Goal: Transaction & Acquisition: Download file/media

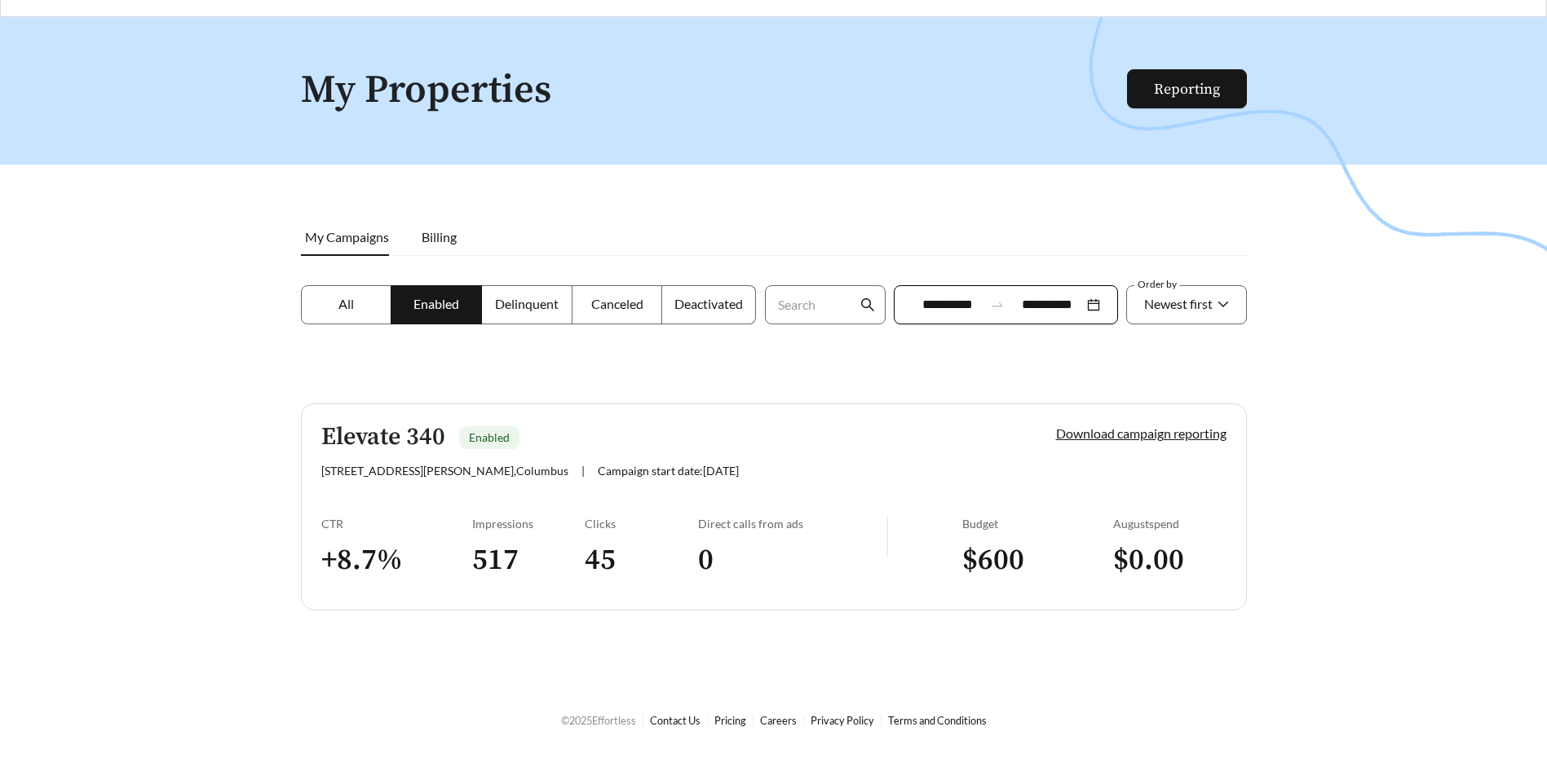
scroll to position [52, 0]
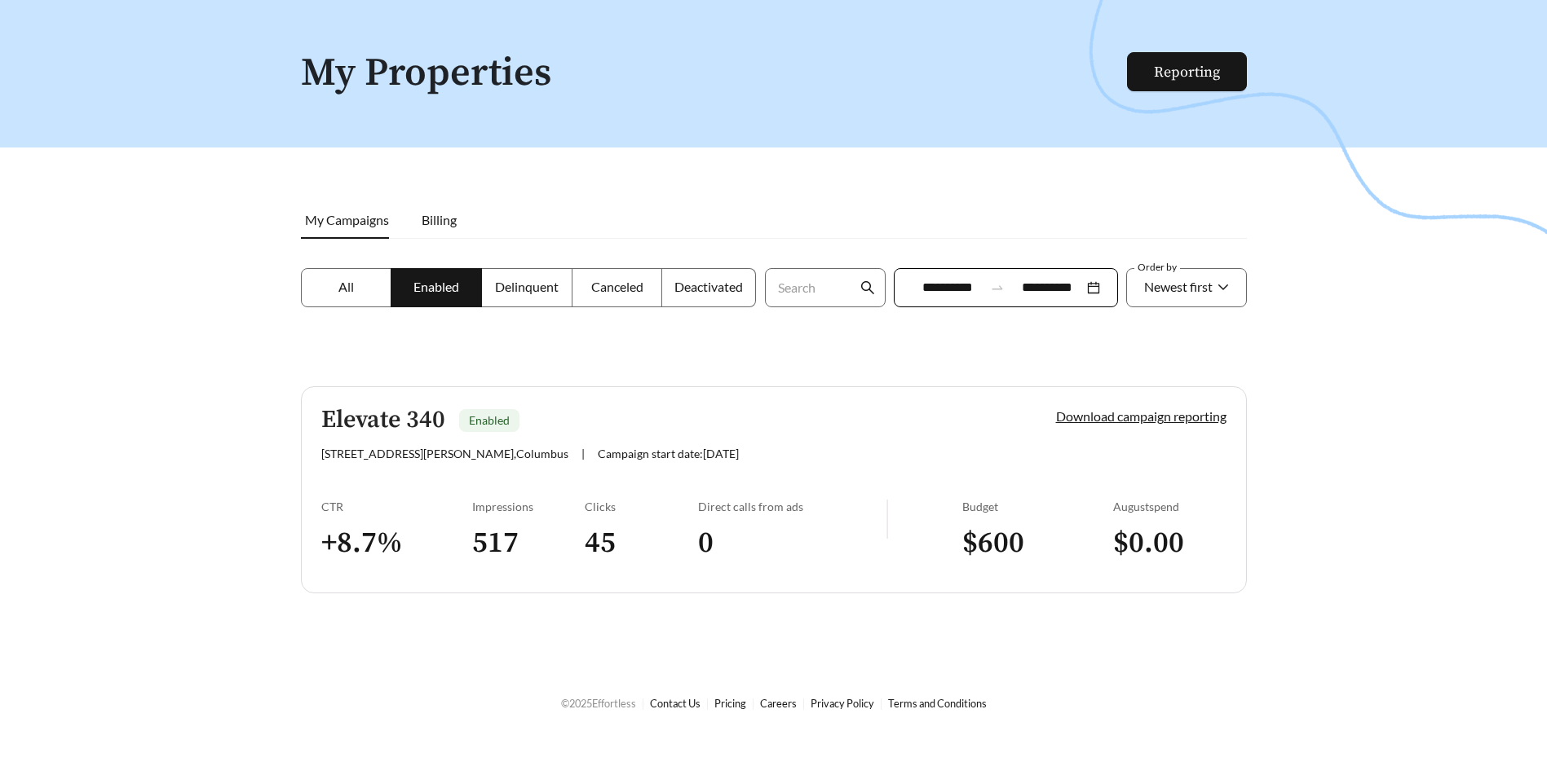
click at [370, 293] on label "All" at bounding box center [347, 288] width 91 height 39
click at [423, 224] on span "Billing" at bounding box center [439, 220] width 35 height 16
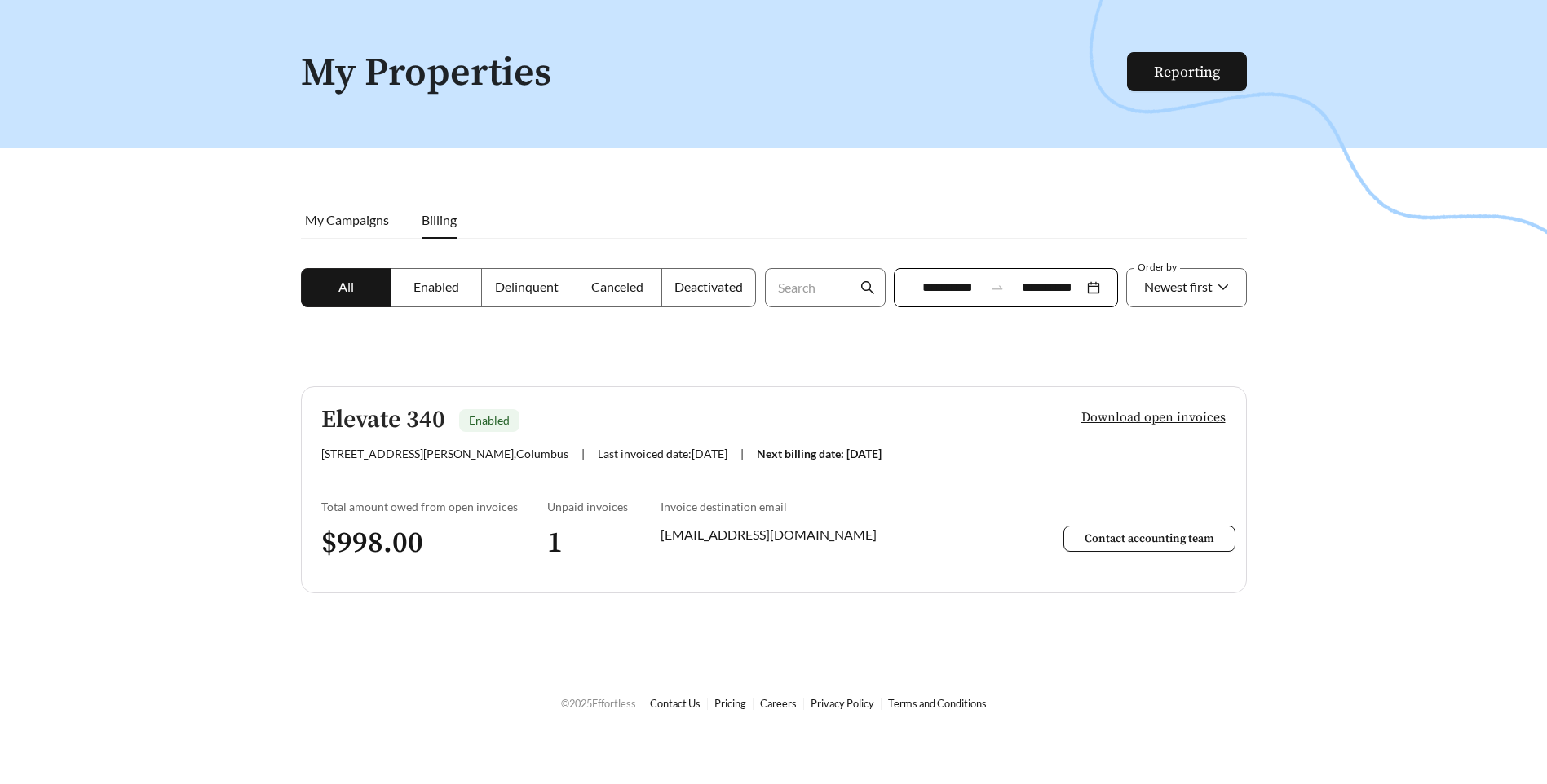
click at [351, 287] on span "All" at bounding box center [346, 286] width 16 height 16
click at [600, 296] on label "Canceled" at bounding box center [617, 288] width 90 height 39
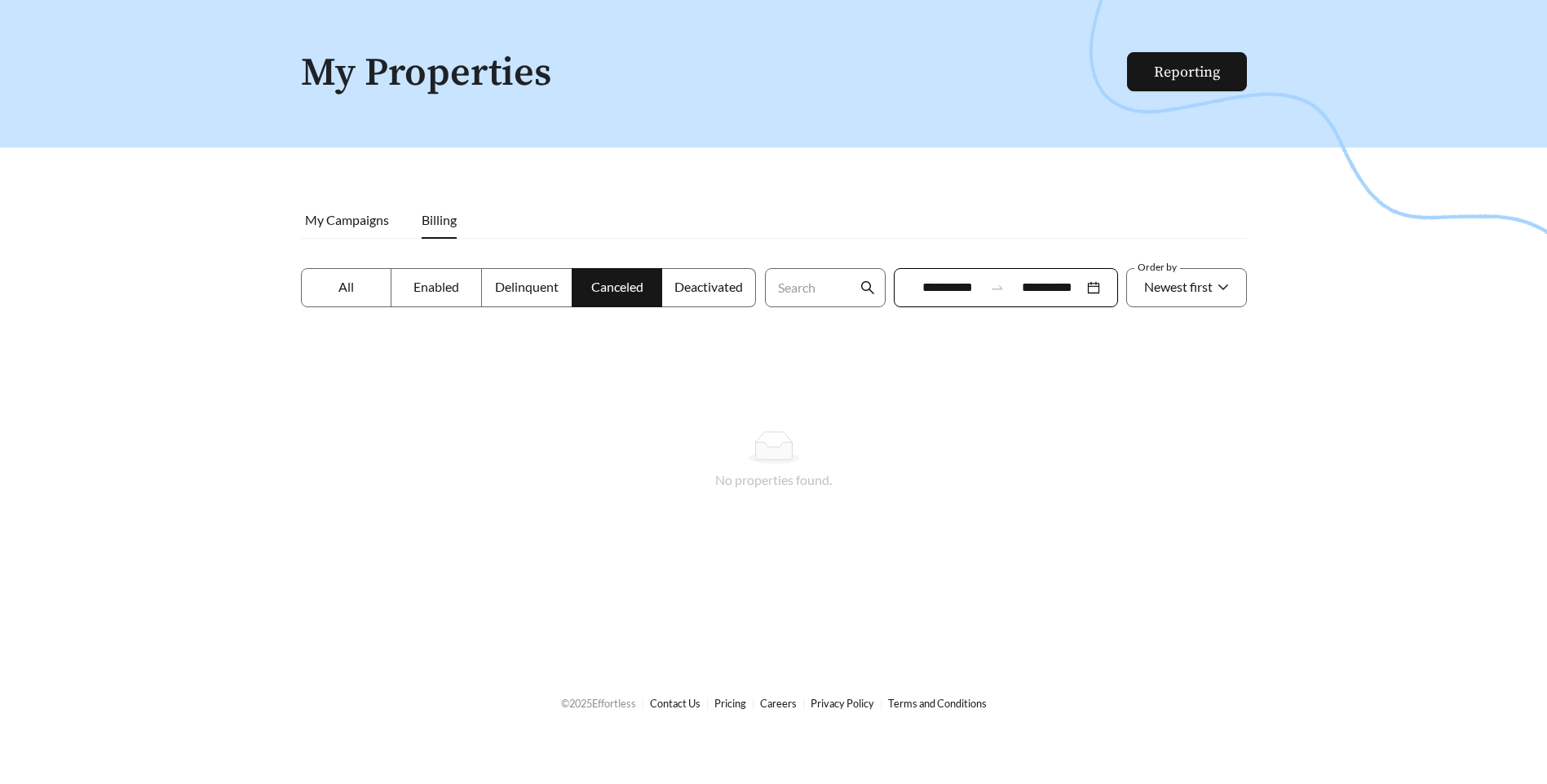
click at [458, 294] on label "Enabled" at bounding box center [436, 288] width 90 height 39
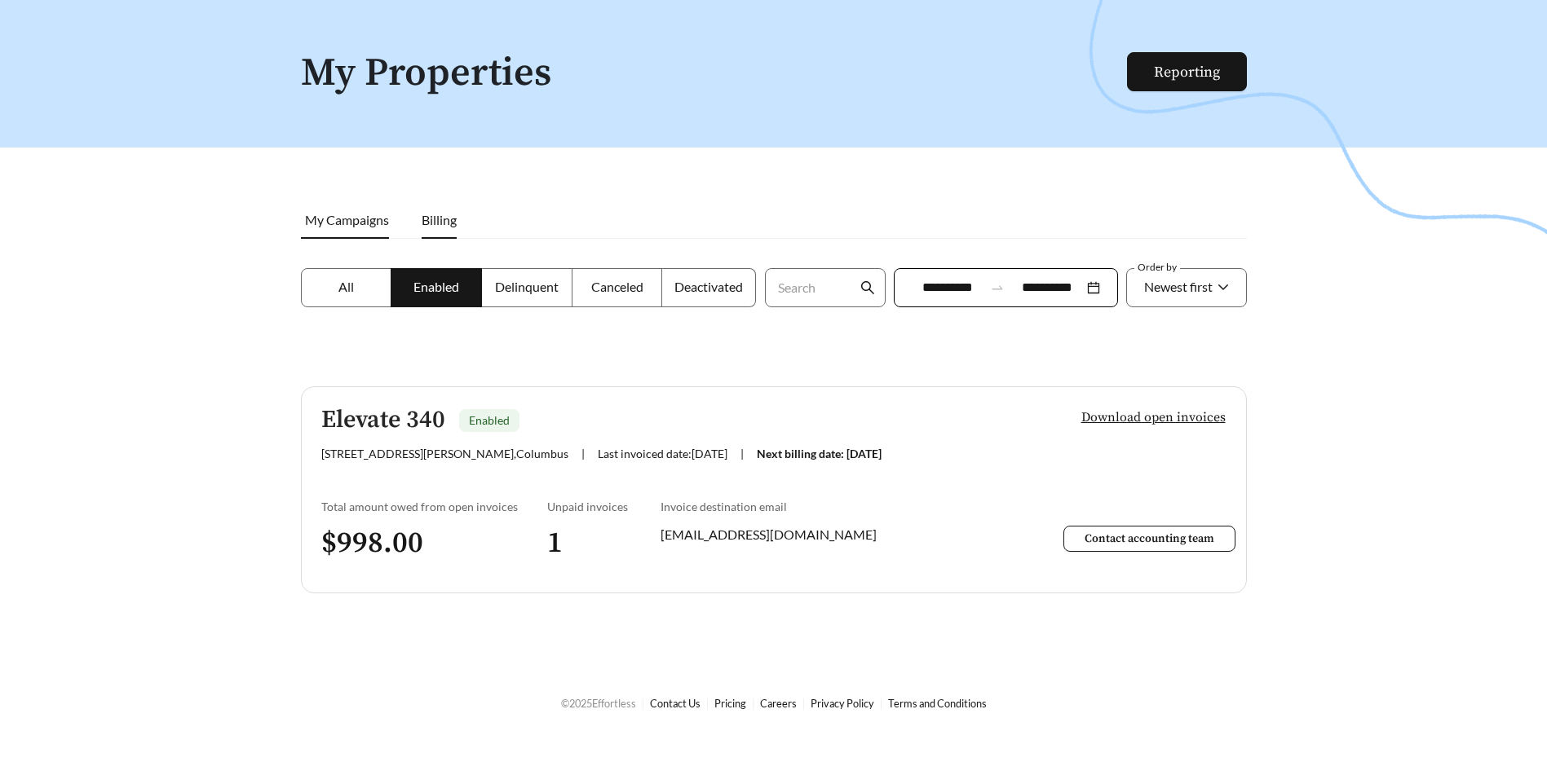
click at [371, 223] on span "My Campaigns" at bounding box center [347, 220] width 84 height 16
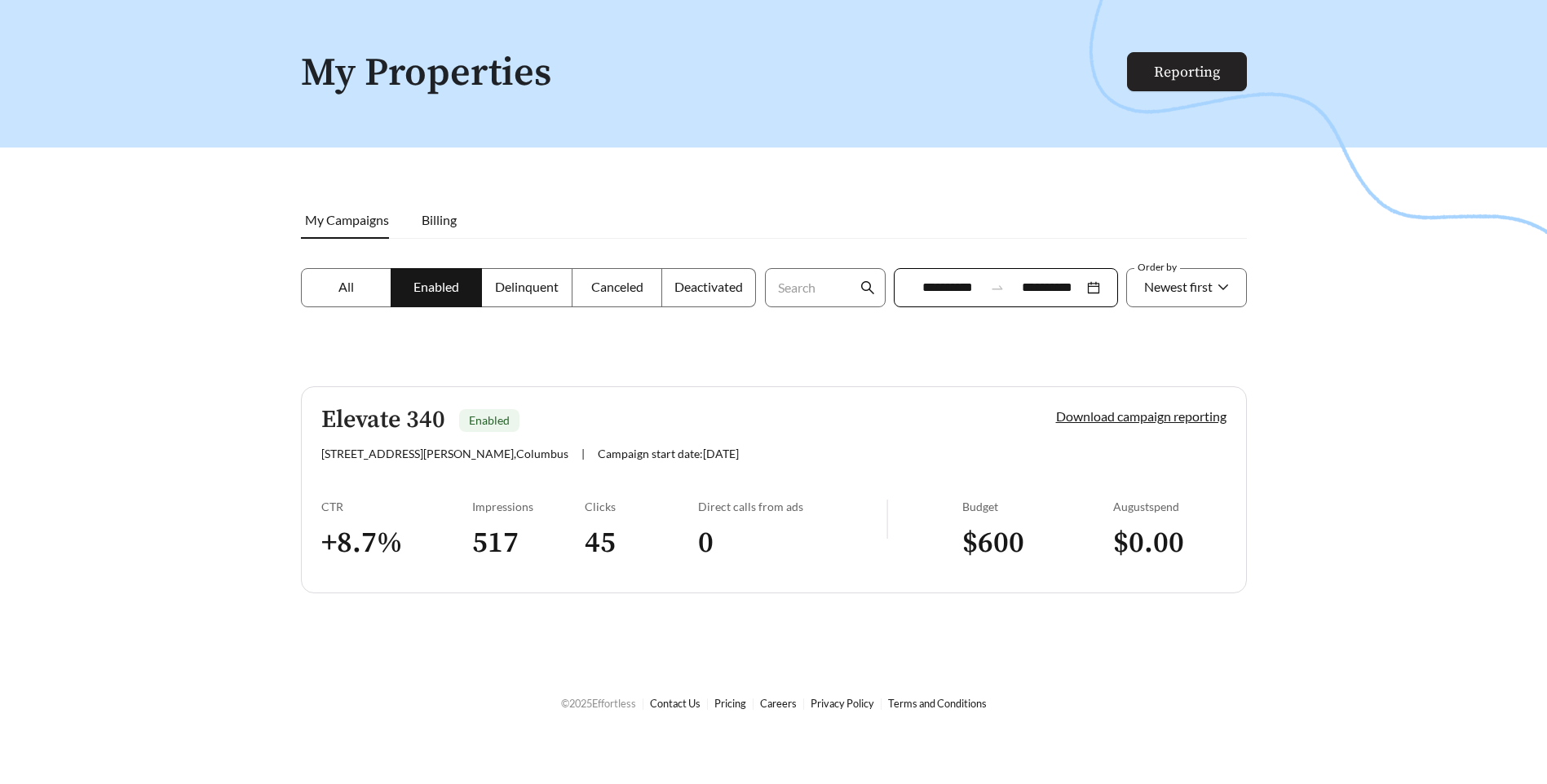
click at [1176, 70] on link "Reporting" at bounding box center [1187, 72] width 66 height 19
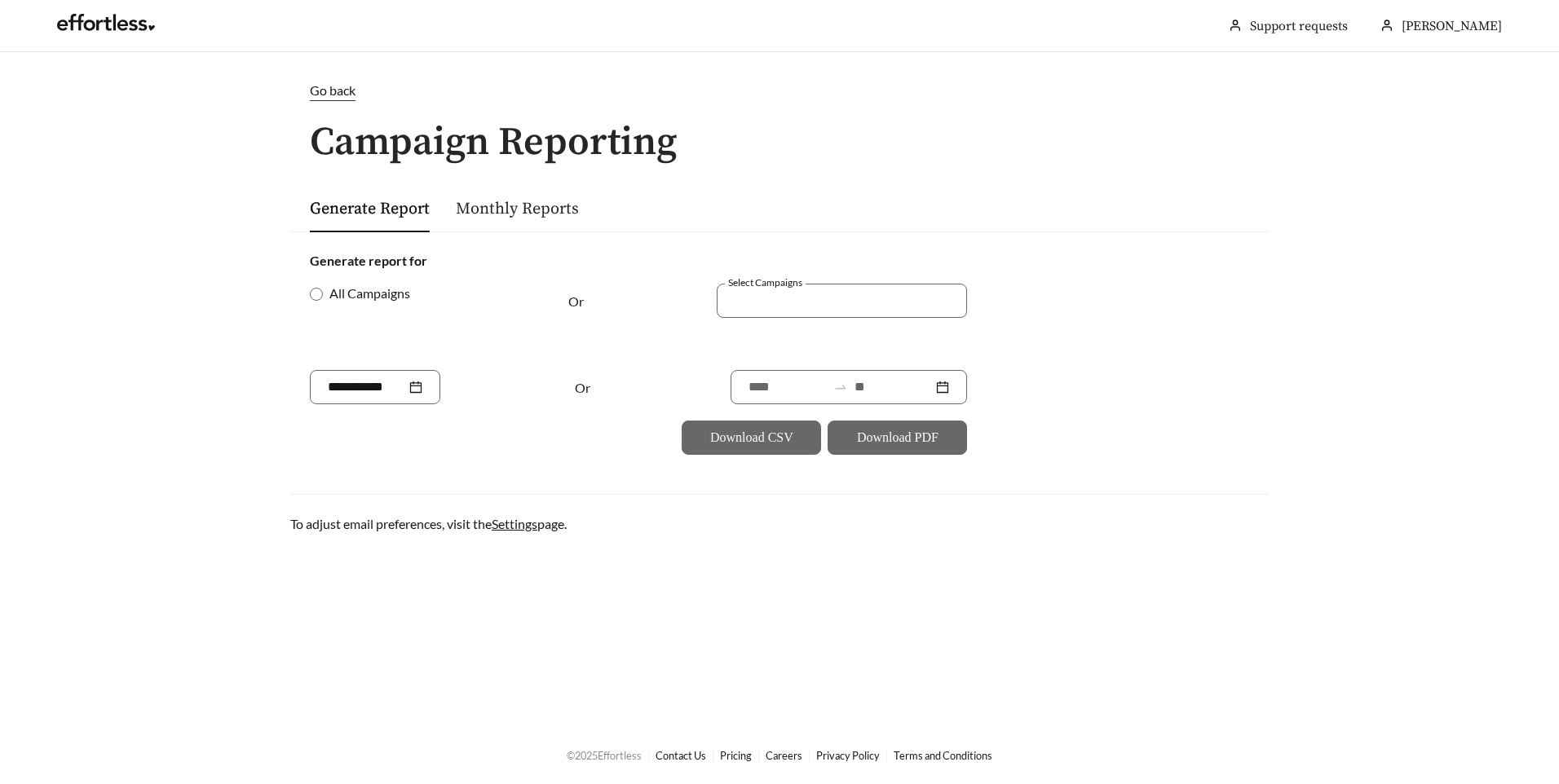
click at [488, 217] on link "Monthly Reports" at bounding box center [517, 209] width 123 height 21
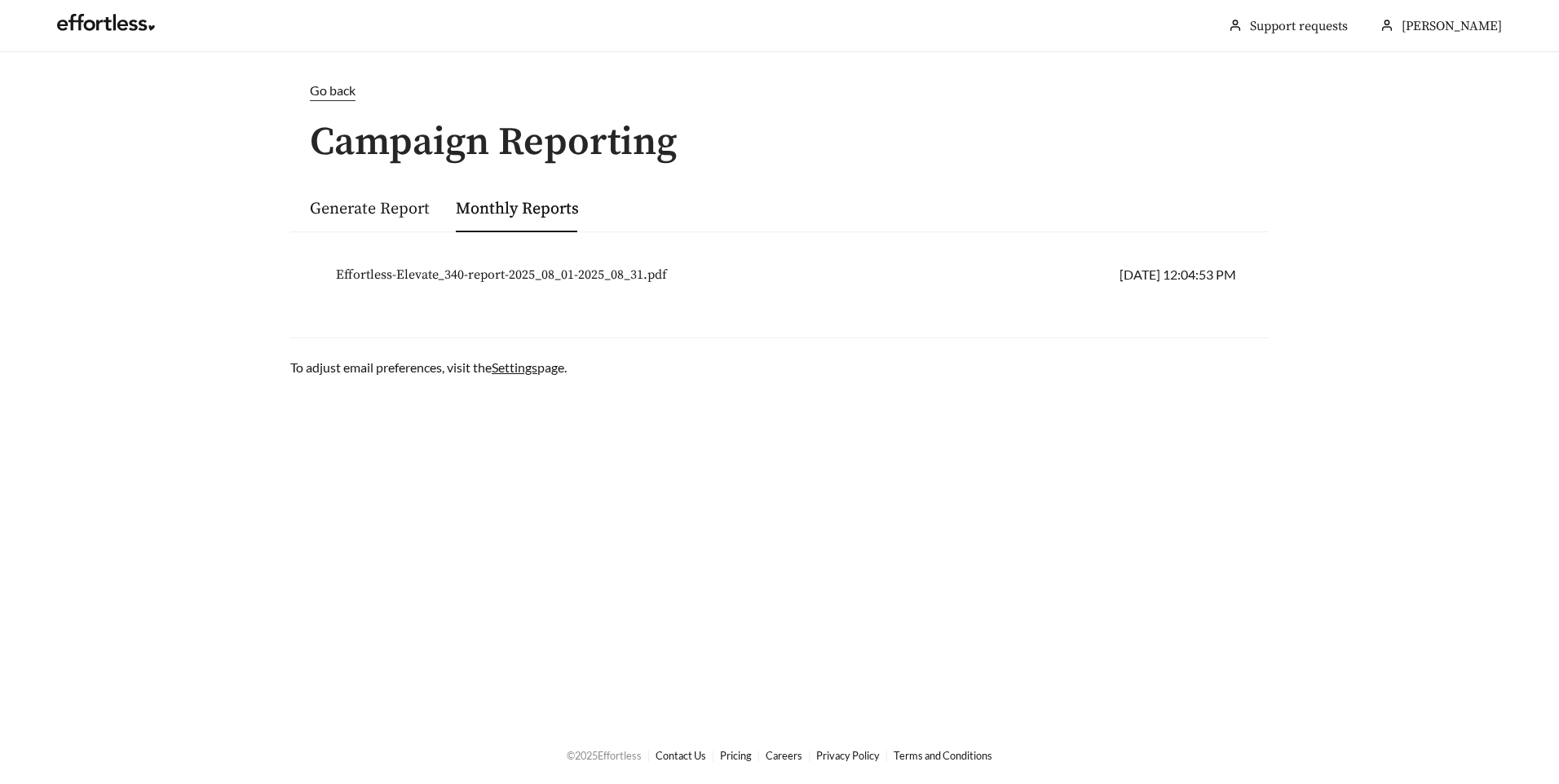
click at [485, 265] on span "Effortless-Elevate_340-report-2025_08_01-2025_08_31.pdf" at bounding box center [501, 275] width 331 height 20
